Goal: Task Accomplishment & Management: Complete application form

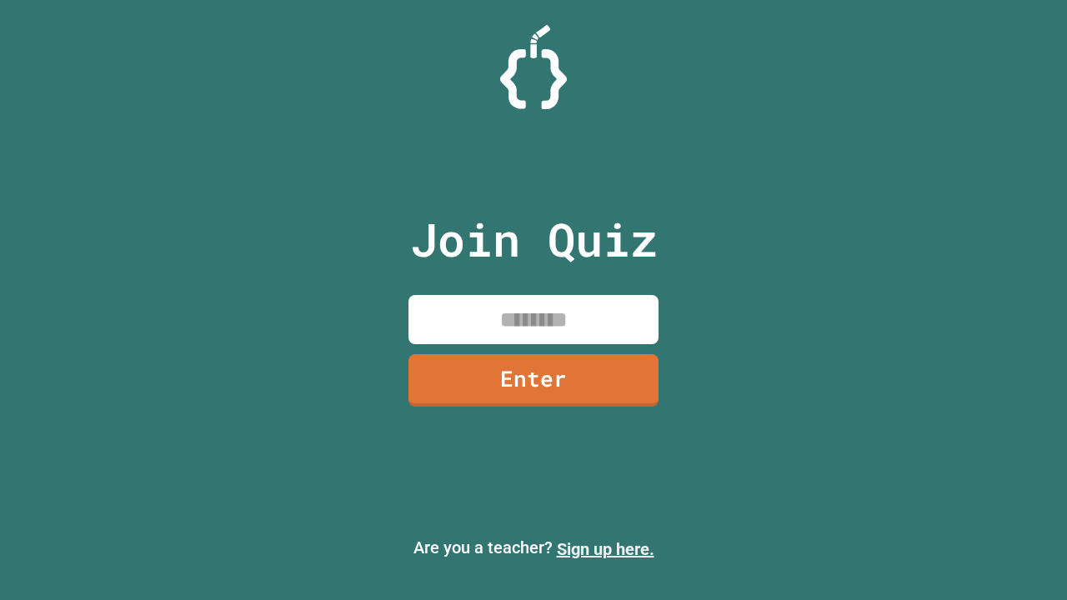
click at [605, 549] on link "Sign up here." at bounding box center [606, 549] width 98 height 20
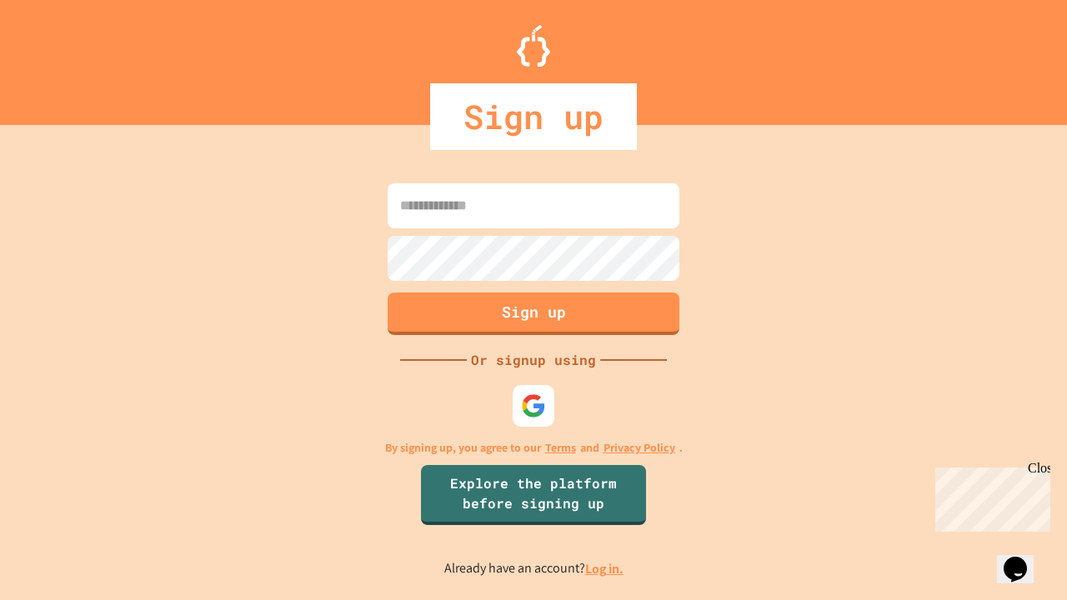
click at [605, 569] on link "Log in." at bounding box center [604, 569] width 38 height 18
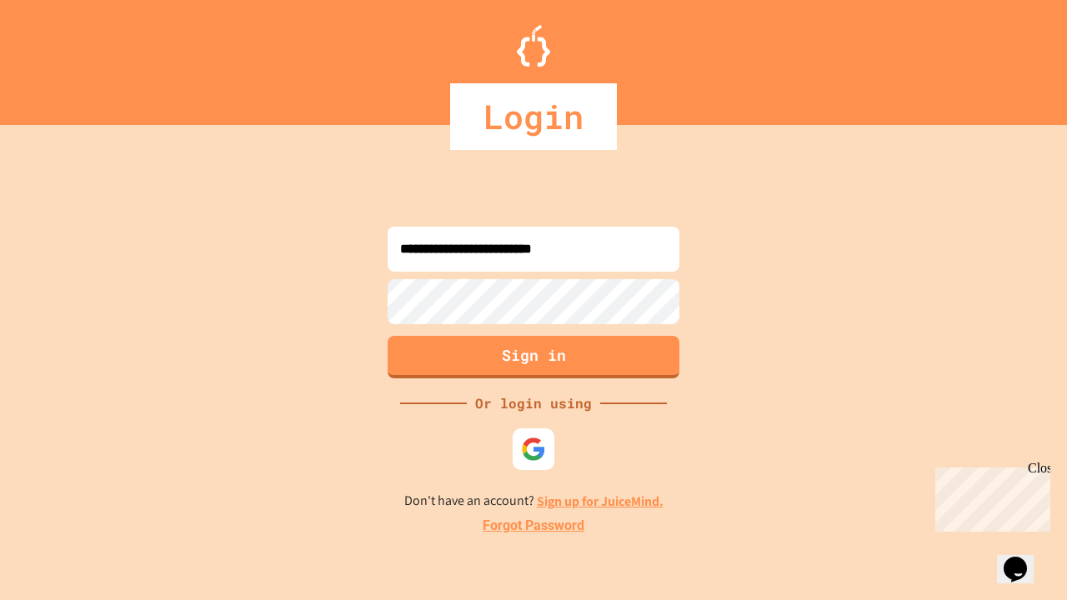
type input "**********"
